Goal: Information Seeking & Learning: Learn about a topic

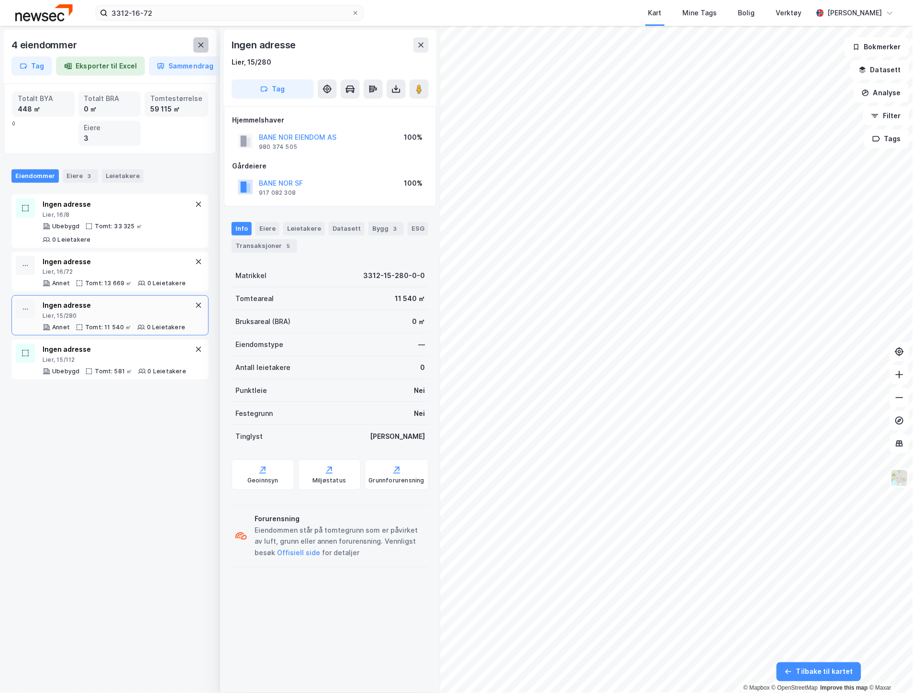
click at [202, 39] on button at bounding box center [200, 44] width 15 height 15
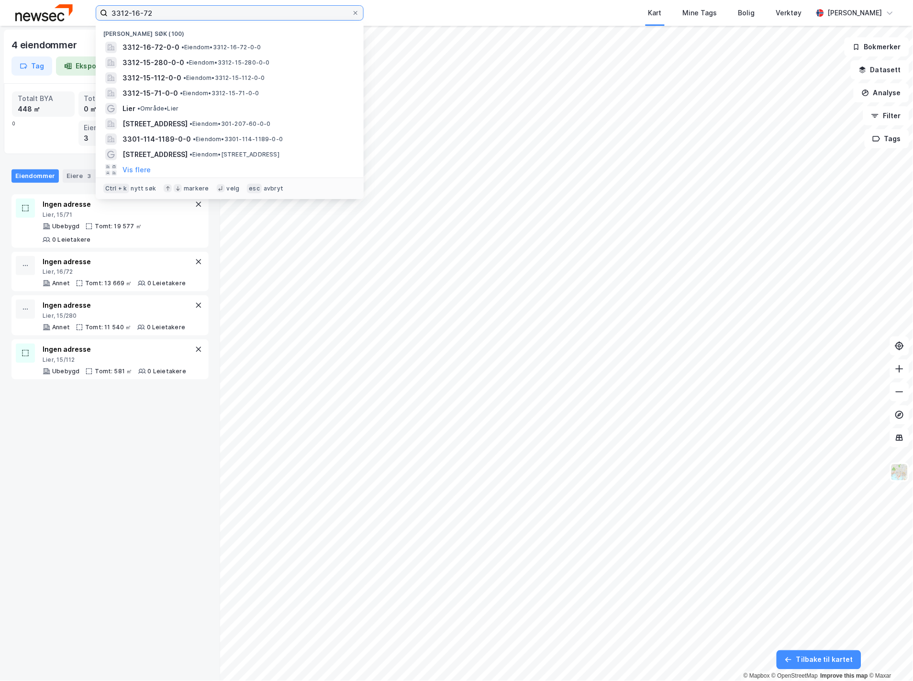
click at [188, 13] on input "3312-16-72" at bounding box center [230, 13] width 244 height 14
drag, startPoint x: 170, startPoint y: 13, endPoint x: 21, endPoint y: 21, distance: 149.6
click at [50, 25] on div "3312-16-72 Nylige søk [PHONE_NUMBER] • Eiendom • 3312-16-72-0-0 3312-15-280-0-0…" at bounding box center [456, 13] width 913 height 26
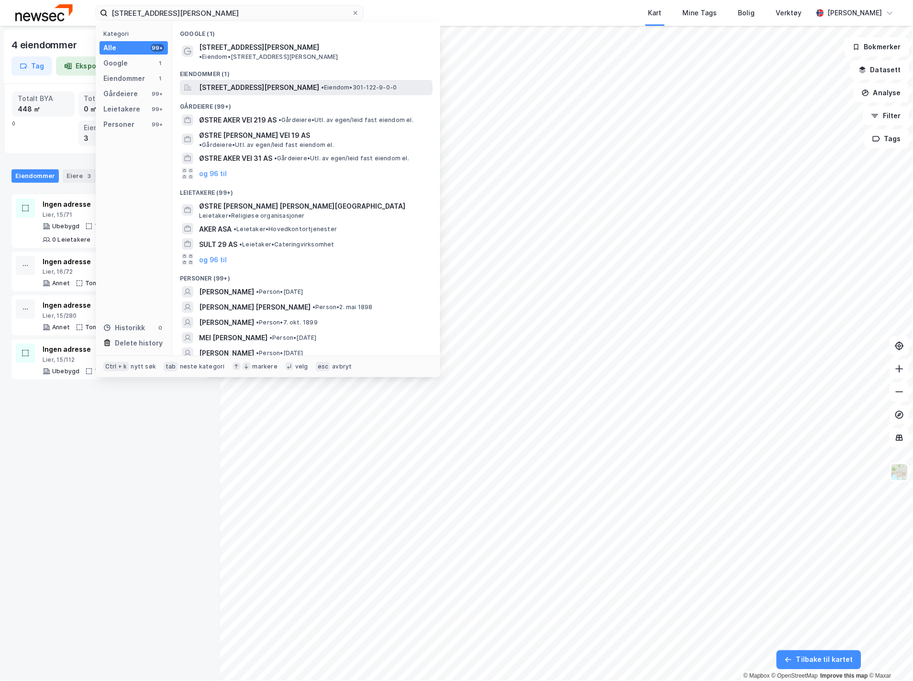
click at [222, 82] on span "[STREET_ADDRESS][PERSON_NAME]" at bounding box center [259, 87] width 120 height 11
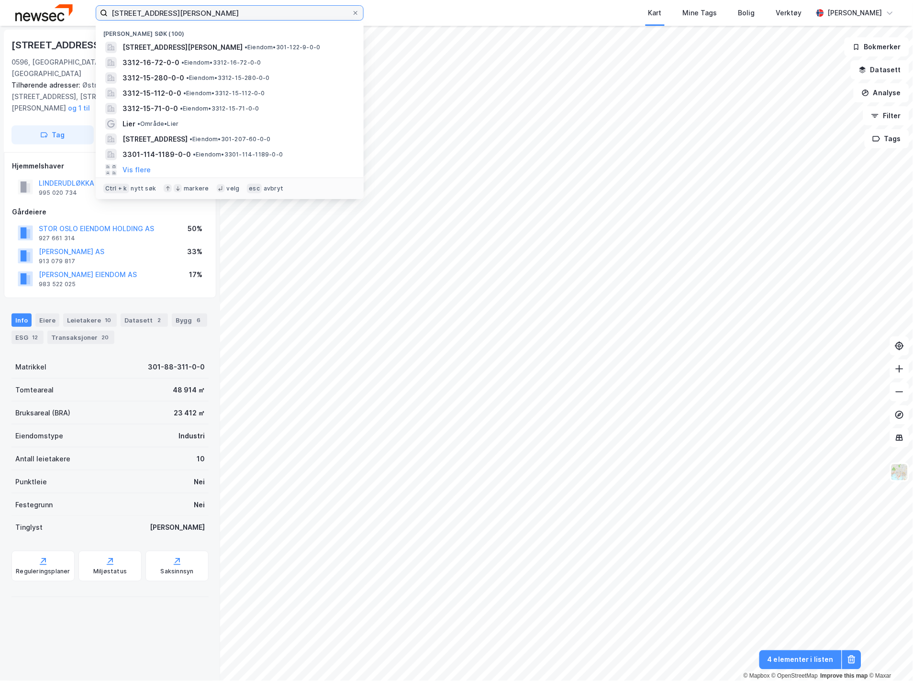
drag, startPoint x: 157, startPoint y: 14, endPoint x: 2, endPoint y: 14, distance: 154.6
click at [20, 14] on div "østre [PERSON_NAME][STREET_ADDRESS] Nylige søk (100) [STREET_ADDRESS][PERSON_NA…" at bounding box center [456, 13] width 913 height 26
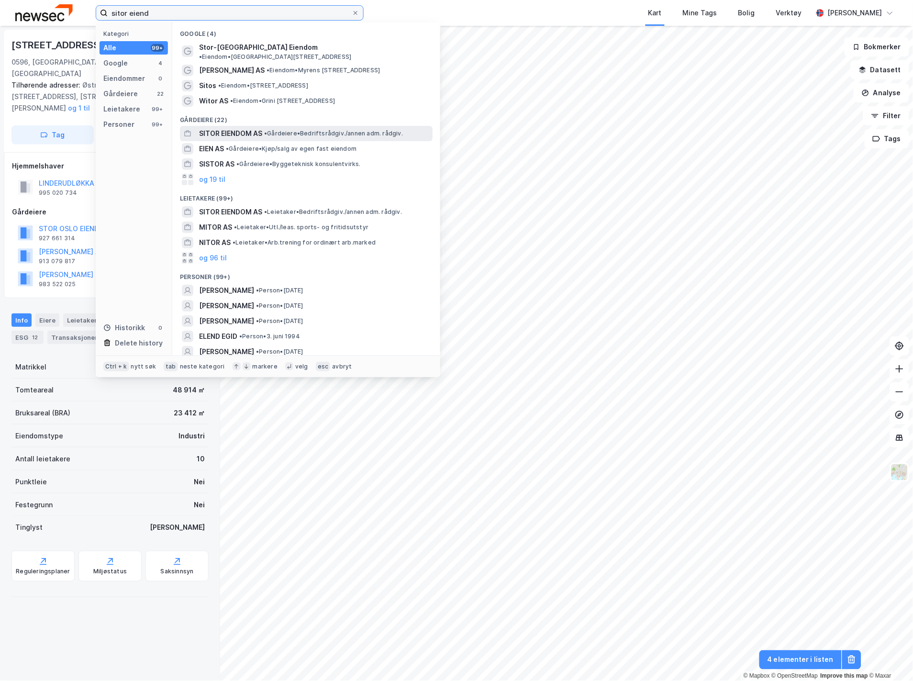
type input "sitor eiend"
click at [255, 128] on span "SITOR EIENDOM AS" at bounding box center [230, 133] width 63 height 11
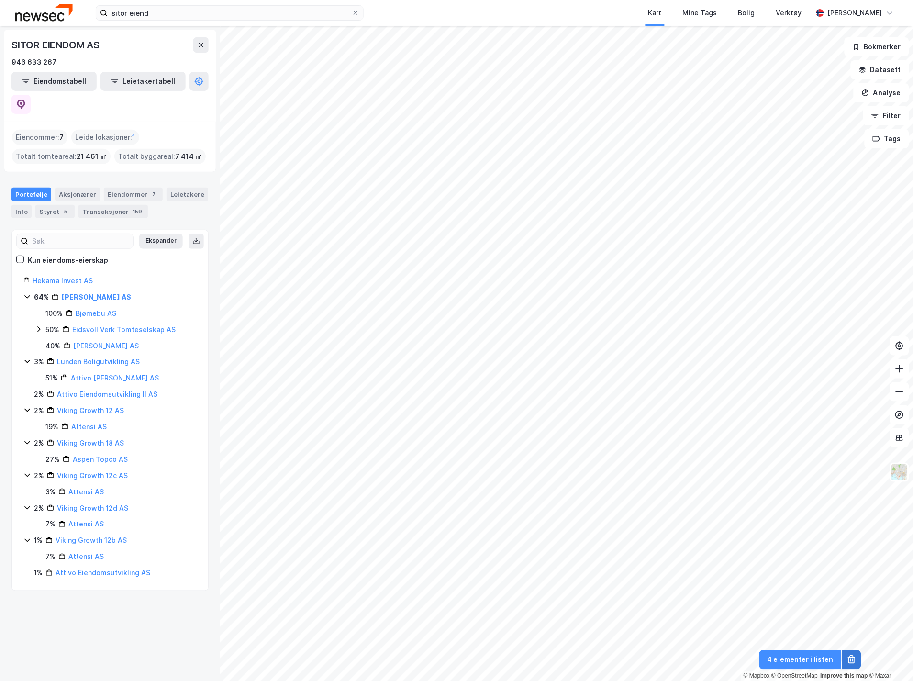
click at [854, 658] on icon at bounding box center [852, 657] width 4 height 2
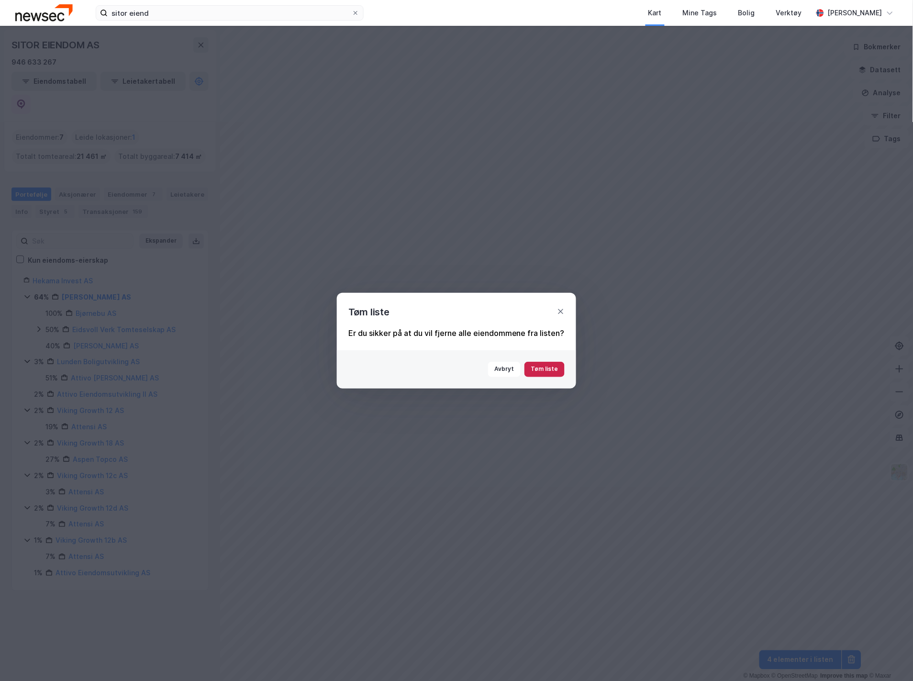
click at [557, 367] on button "Tøm liste" at bounding box center [545, 369] width 40 height 15
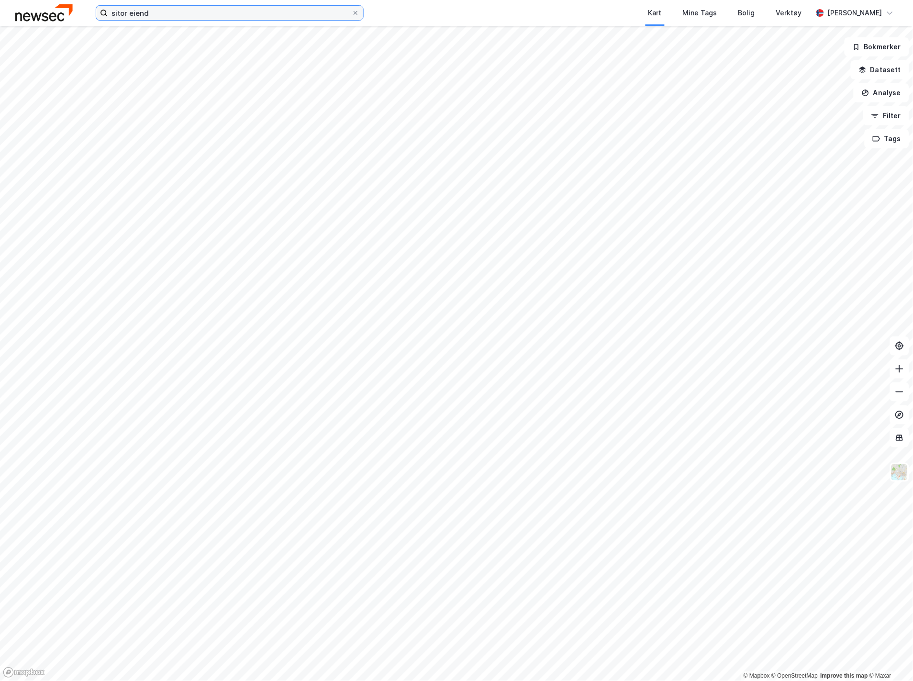
click at [281, 15] on input "sitor eiend" at bounding box center [230, 13] width 244 height 14
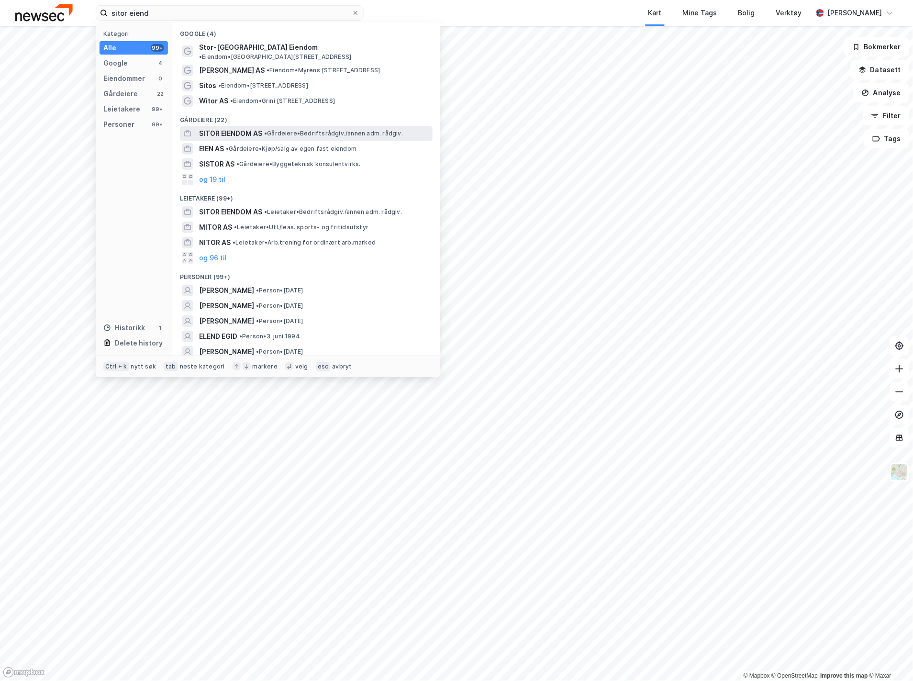
click at [264, 128] on div "SITOR EIENDOM AS • Gårdeiere • Bedriftsrådgiv./[PERSON_NAME] adm. rådgiv." at bounding box center [315, 133] width 232 height 11
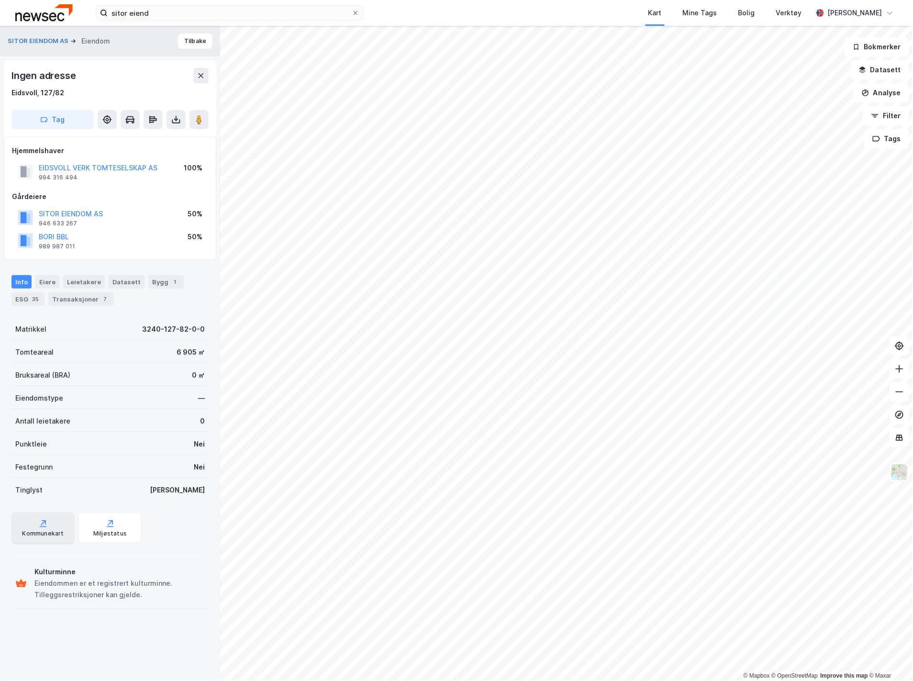
click at [26, 532] on div "Kommunekart" at bounding box center [43, 534] width 42 height 8
